Goal: Transaction & Acquisition: Register for event/course

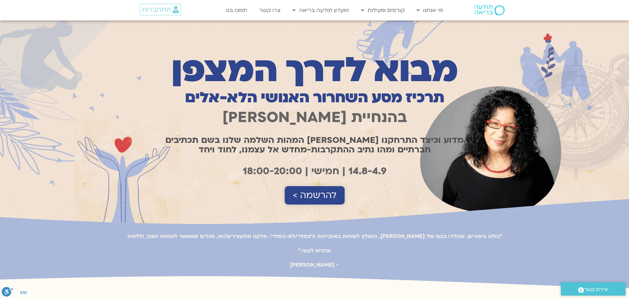
click at [318, 199] on span "להרשמה >" at bounding box center [315, 195] width 44 height 10
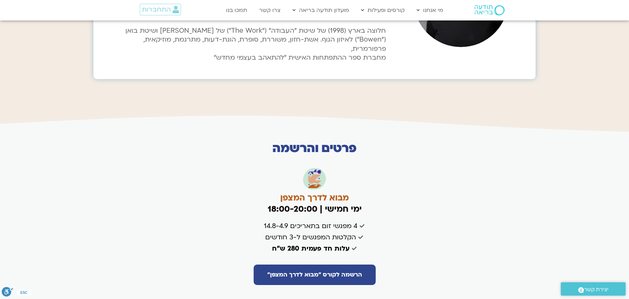
scroll to position [1537, 0]
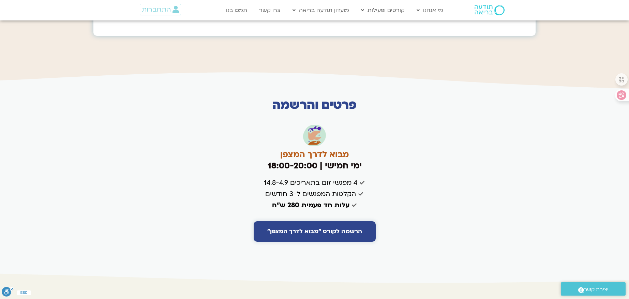
click at [342, 228] on span "הרשמה לקורס "מבוא לדרך המצפן"" at bounding box center [314, 231] width 95 height 7
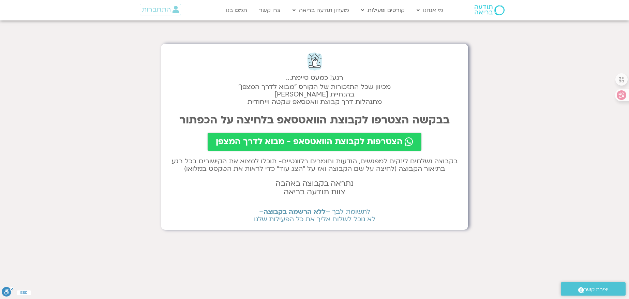
click at [261, 140] on span "הצטרפות לקבוצת הוואטסאפ - מבוא לדרך המצפן" at bounding box center [309, 142] width 187 height 10
